Goal: Navigation & Orientation: Understand site structure

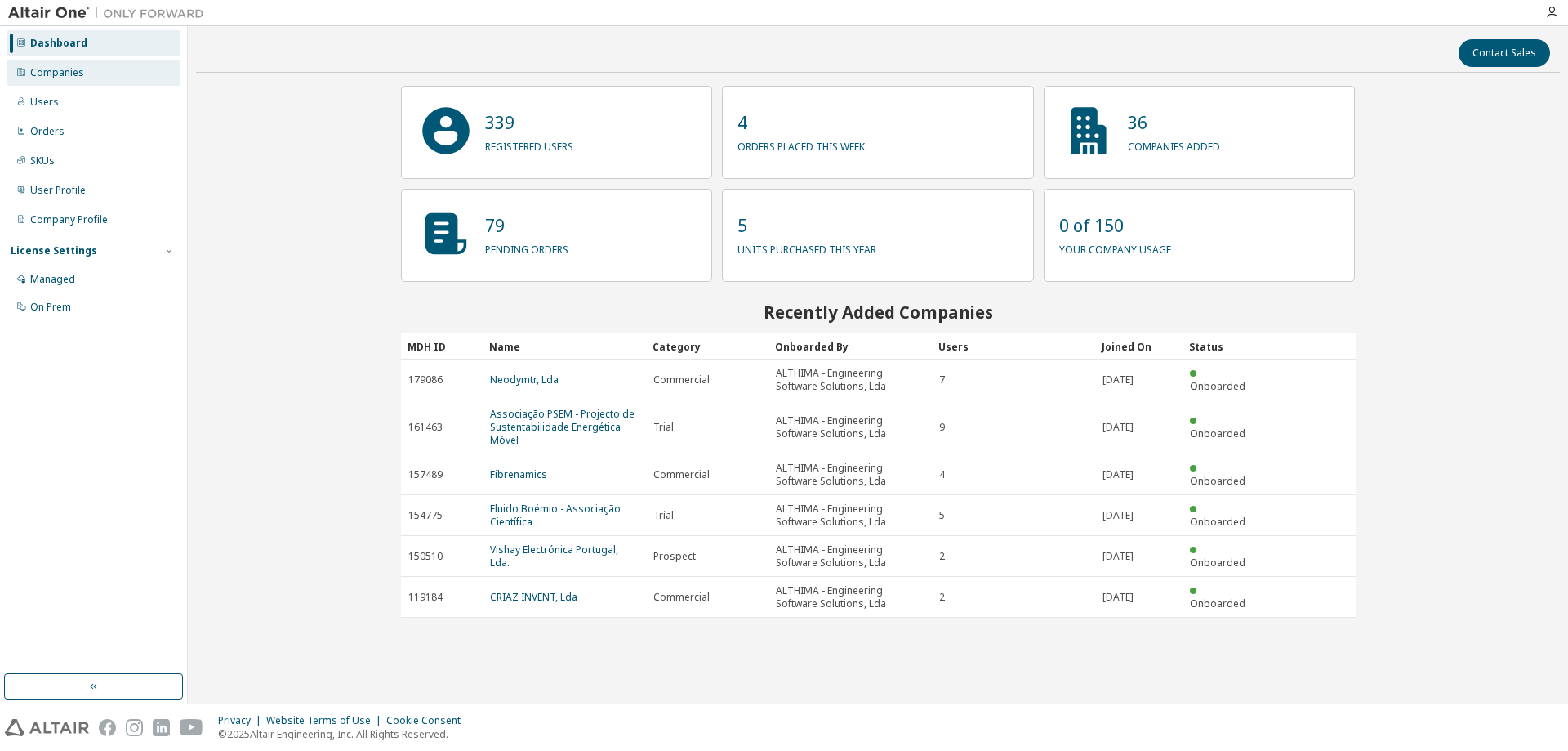
click at [55, 70] on div "Companies" at bounding box center [57, 73] width 54 height 13
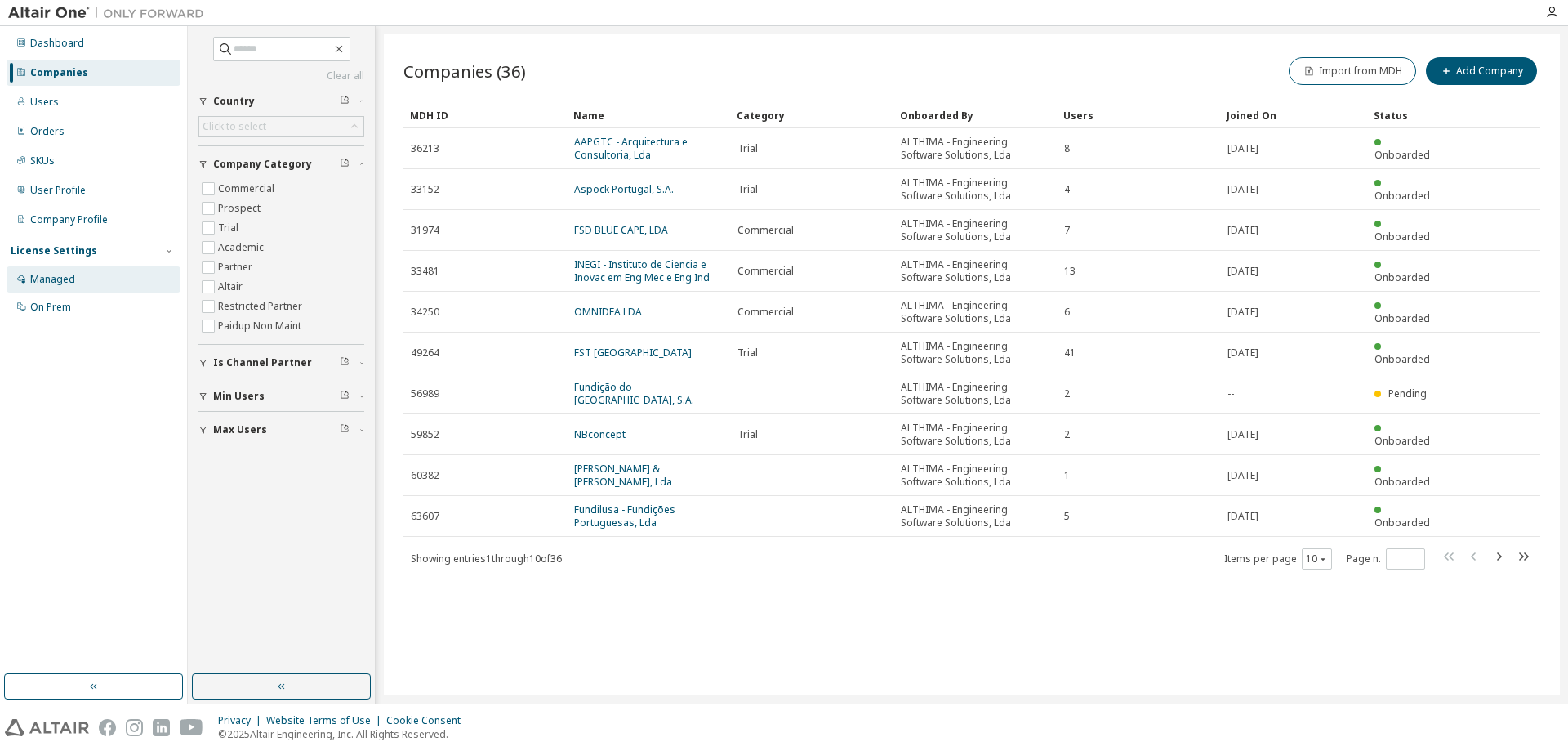
click at [75, 282] on div "Managed" at bounding box center [93, 279] width 174 height 26
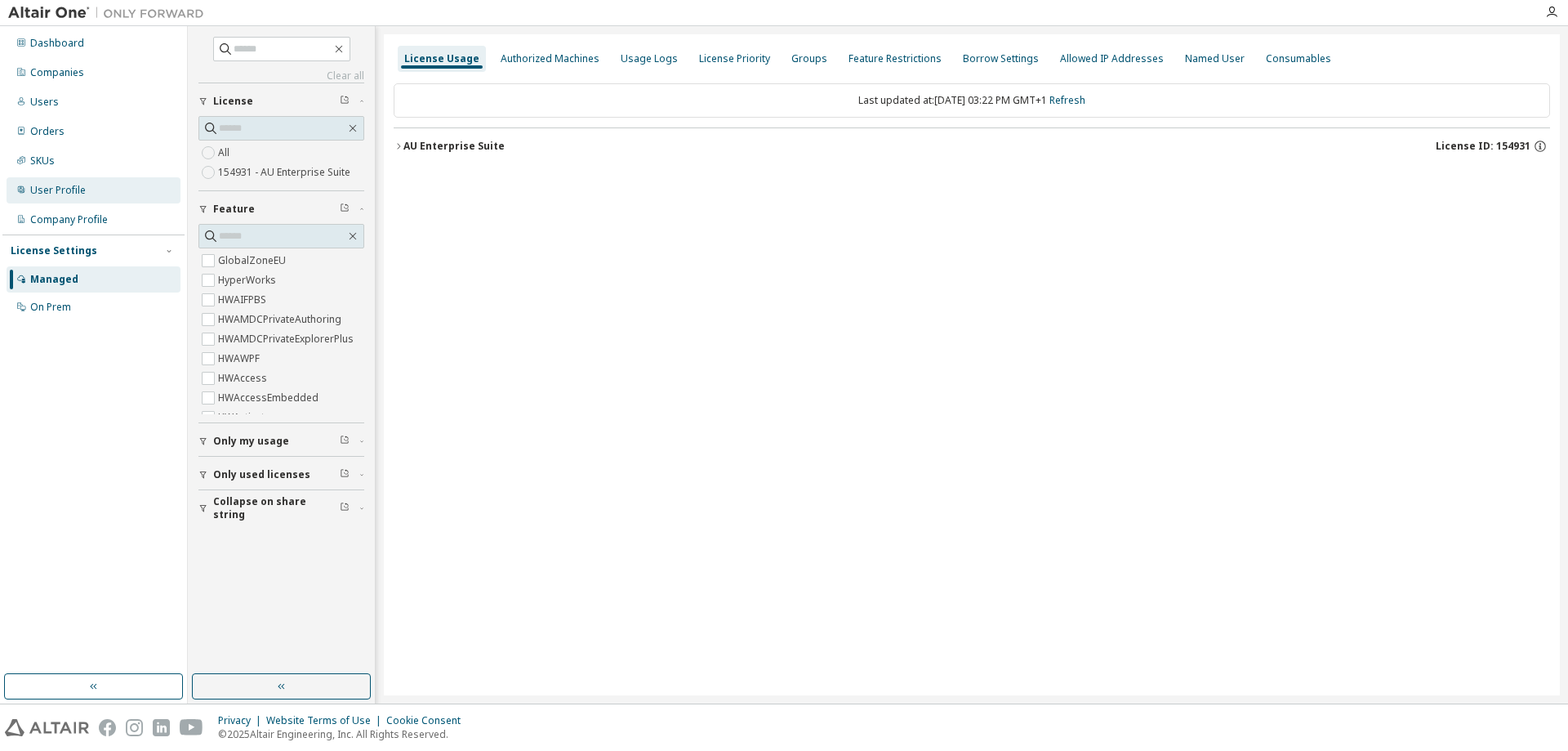
click at [98, 189] on div "User Profile" at bounding box center [93, 190] width 174 height 26
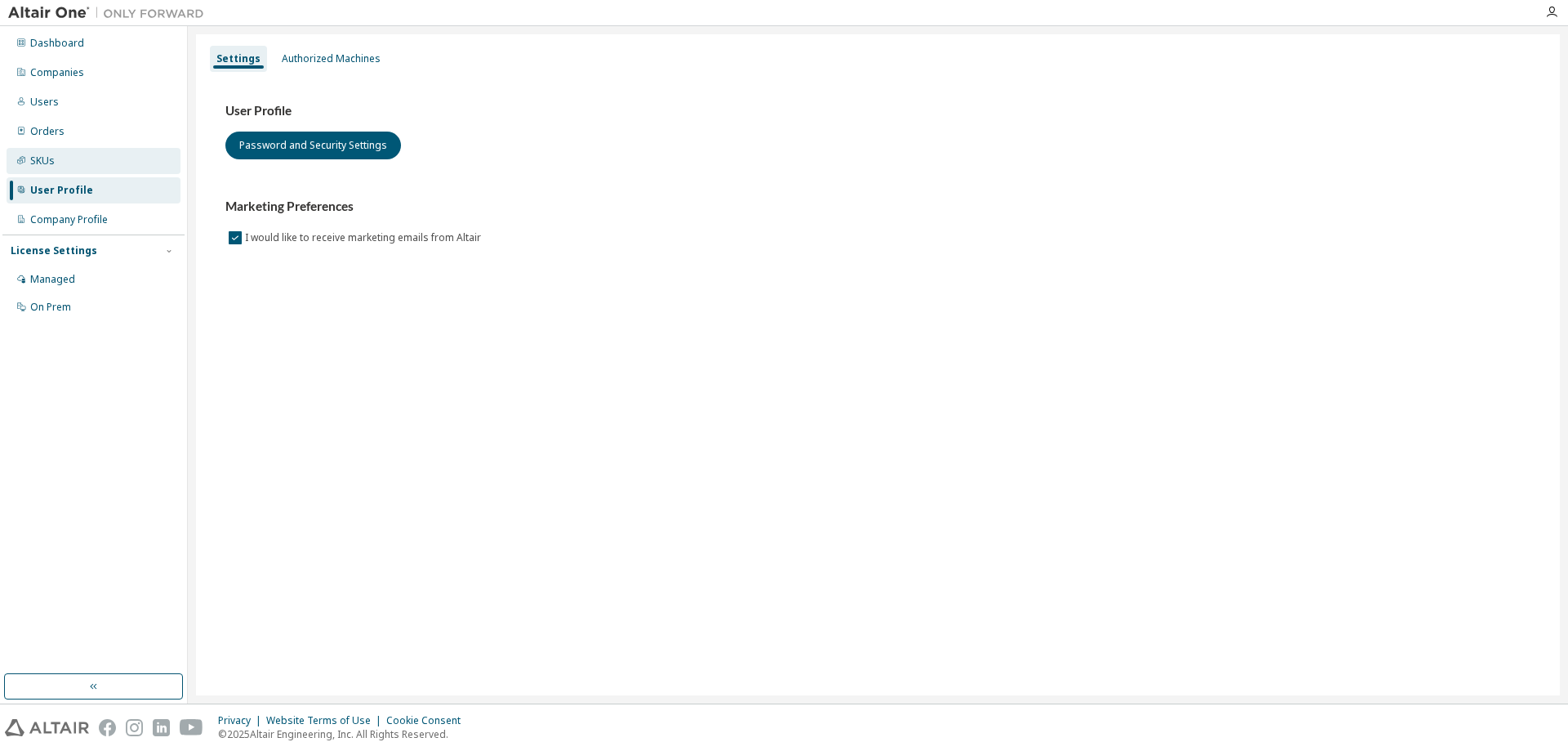
click at [101, 167] on div "SKUs" at bounding box center [93, 160] width 174 height 26
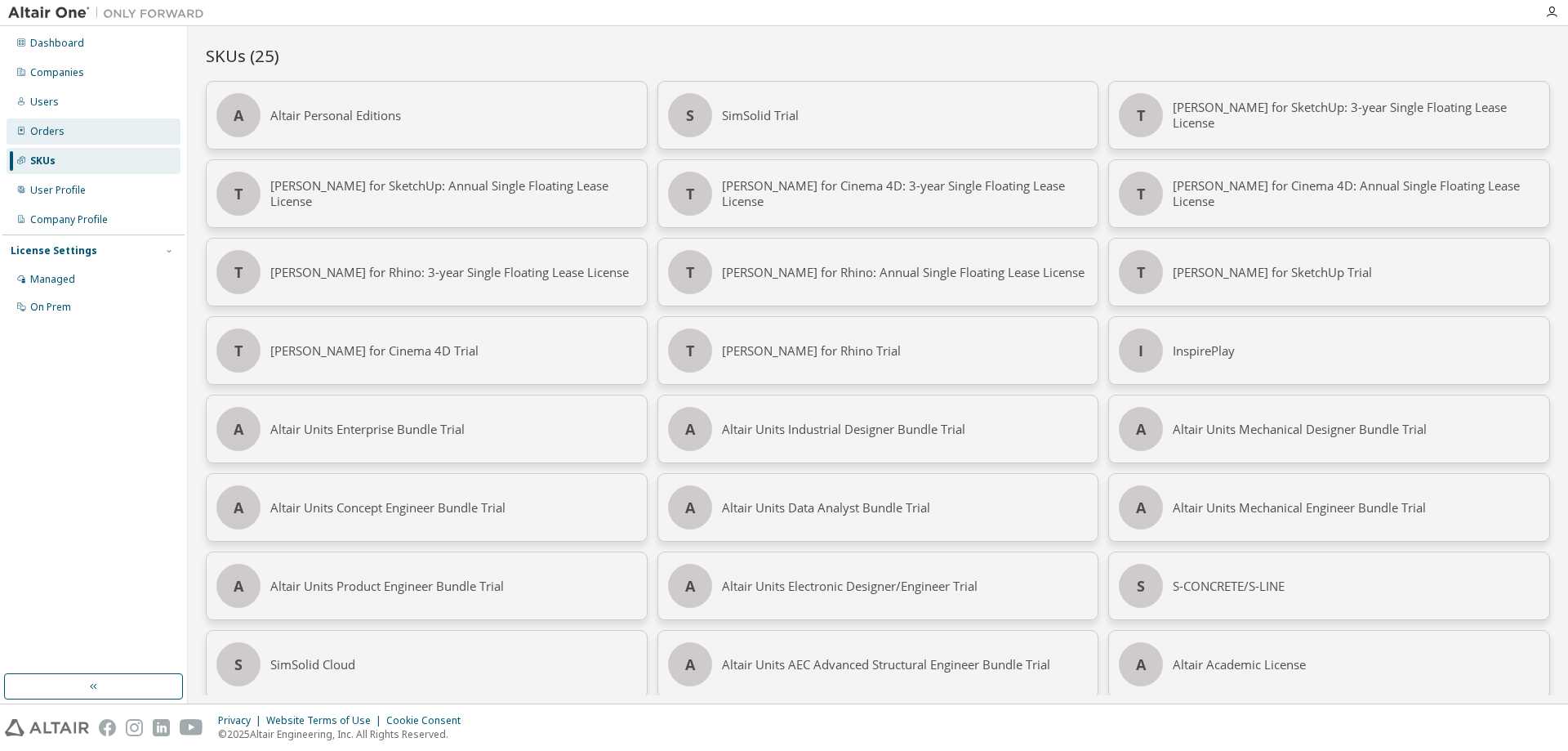
click at [94, 133] on div "Orders" at bounding box center [93, 132] width 174 height 26
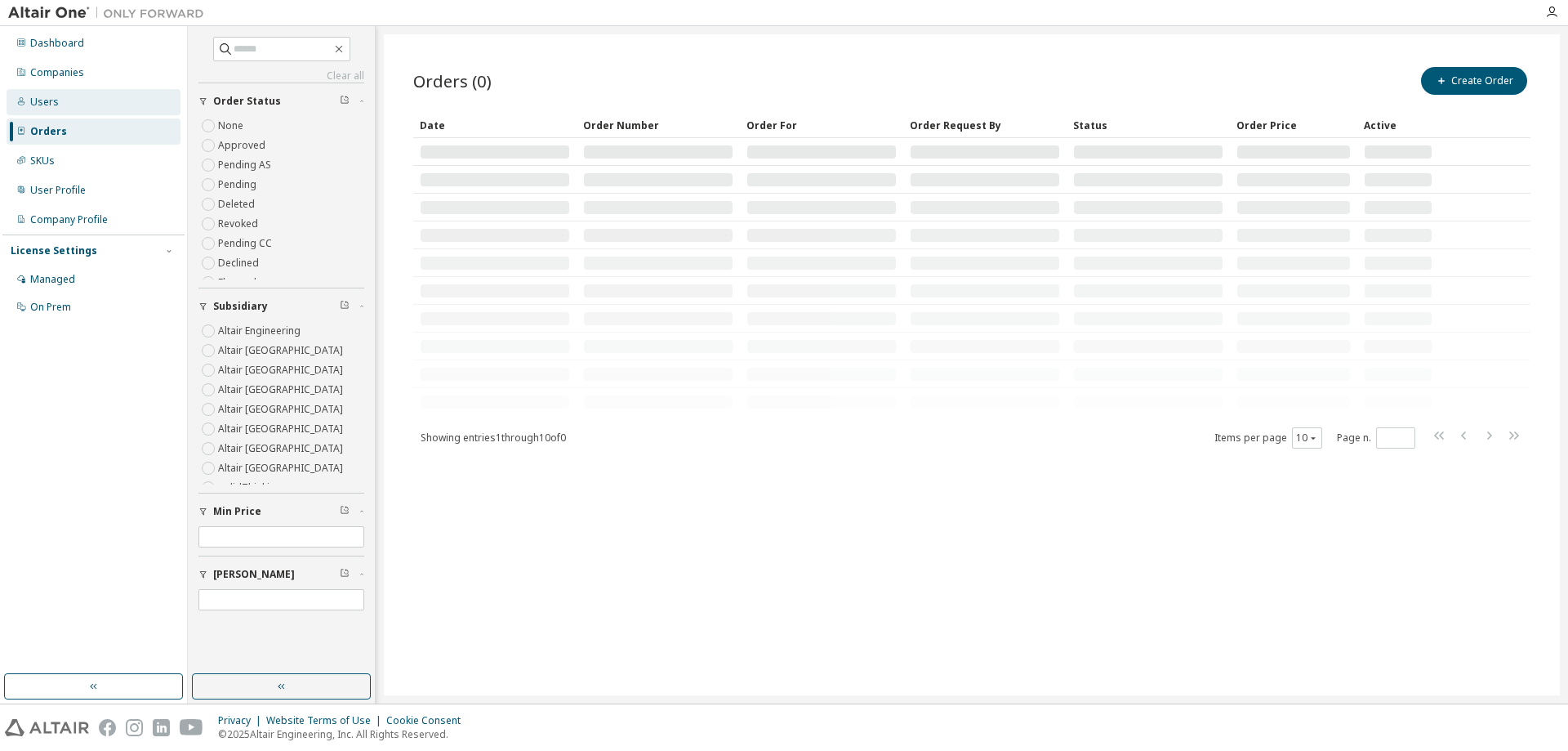
click at [76, 95] on div "Users" at bounding box center [93, 102] width 174 height 26
